Goal: Navigation & Orientation: Find specific page/section

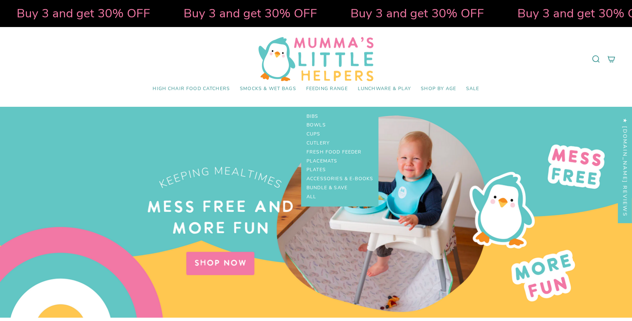
click at [334, 90] on span "Feeding Range" at bounding box center [327, 89] width 42 height 6
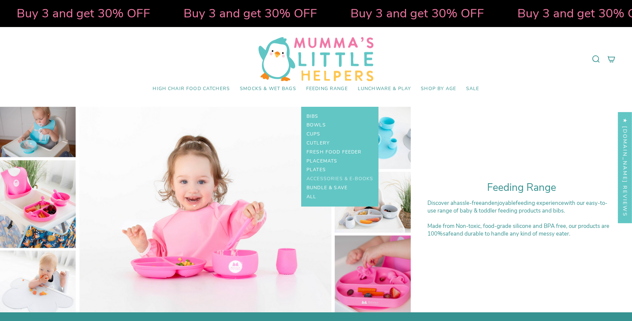
click at [327, 177] on span "Accessories & E-Books" at bounding box center [340, 179] width 67 height 6
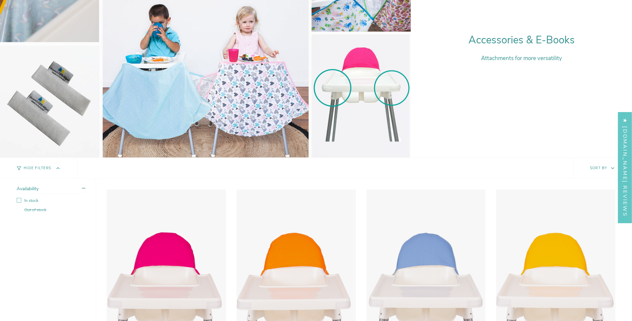
scroll to position [167, 0]
